Goal: Task Accomplishment & Management: Complete application form

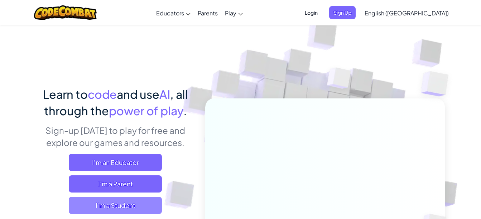
click at [122, 207] on span "I'm a Student" at bounding box center [115, 205] width 93 height 17
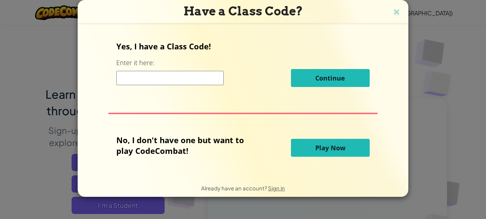
click at [144, 76] on input at bounding box center [169, 78] width 107 height 14
click at [144, 77] on input at bounding box center [169, 78] width 107 height 14
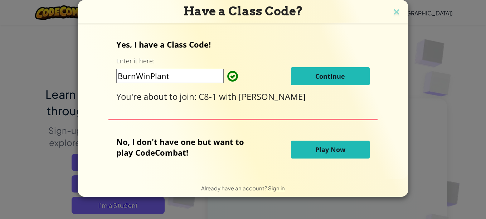
type input "BurnWinPlant"
click at [327, 69] on button "Continue" at bounding box center [330, 76] width 79 height 18
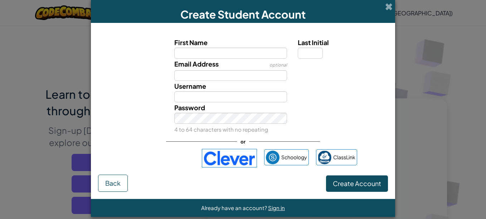
click at [234, 53] on input "First Name" at bounding box center [230, 53] width 113 height 11
type input "a"
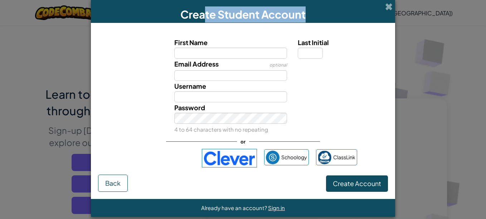
drag, startPoint x: 201, startPoint y: 18, endPoint x: 187, endPoint y: 54, distance: 38.2
click at [187, 54] on div "Create Student Account First Name Last Initial Email Address optional Username …" at bounding box center [243, 108] width 304 height 217
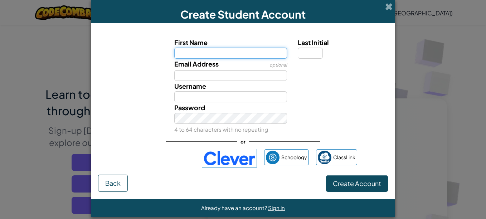
click at [247, 54] on input "First Name" at bounding box center [230, 53] width 113 height 11
drag, startPoint x: 255, startPoint y: 49, endPoint x: 221, endPoint y: 54, distance: 35.2
click at [221, 54] on input "First Name" at bounding box center [230, 53] width 113 height 11
click at [211, 49] on input "A" at bounding box center [230, 53] width 113 height 11
type input "Aubrey"
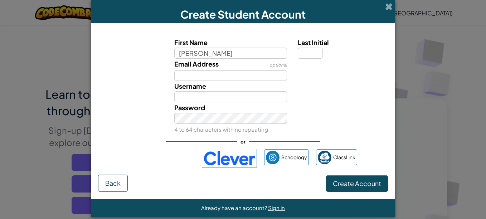
type input "Aubrey"
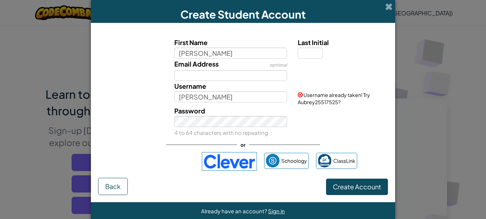
click at [304, 45] on span "Last Initial" at bounding box center [313, 42] width 31 height 8
click at [304, 48] on input "Last Initial" at bounding box center [310, 53] width 25 height 11
type input "C"
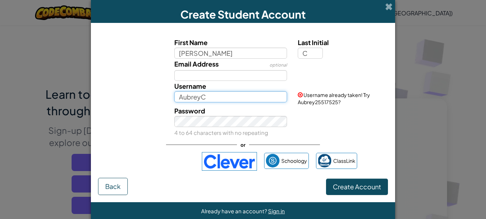
click at [211, 95] on input "AubreyC" at bounding box center [230, 96] width 113 height 11
type input "Aubrey72478"
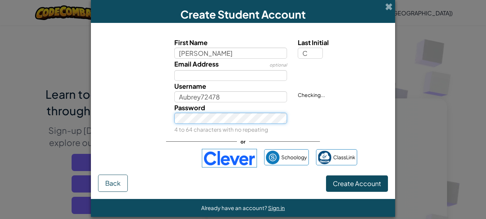
click at [201, 125] on div "Password 4 to 64 characters with no repeating" at bounding box center [231, 118] width 124 height 32
click at [326, 175] on button "Create Account" at bounding box center [357, 183] width 62 height 16
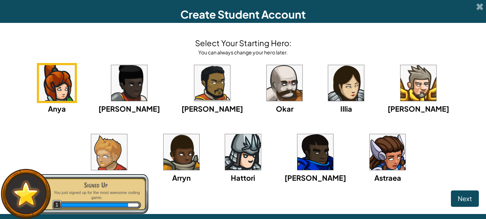
click at [328, 88] on img at bounding box center [346, 83] width 36 height 36
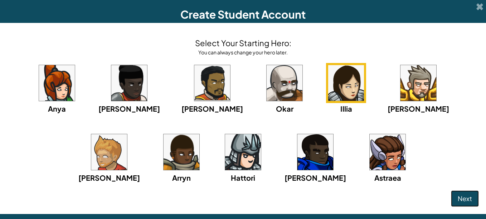
click at [454, 194] on button "Next" at bounding box center [465, 199] width 28 height 16
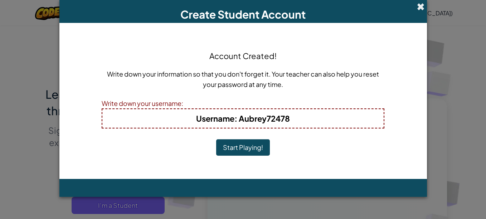
click at [422, 8] on span at bounding box center [421, 7] width 8 height 8
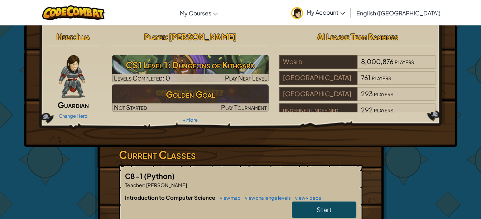
click at [348, 7] on link "My Account" at bounding box center [318, 12] width 61 height 23
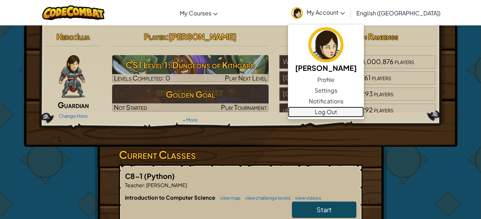
click at [356, 109] on link "Log Out" at bounding box center [326, 112] width 76 height 11
